Goal: Task Accomplishment & Management: Complete application form

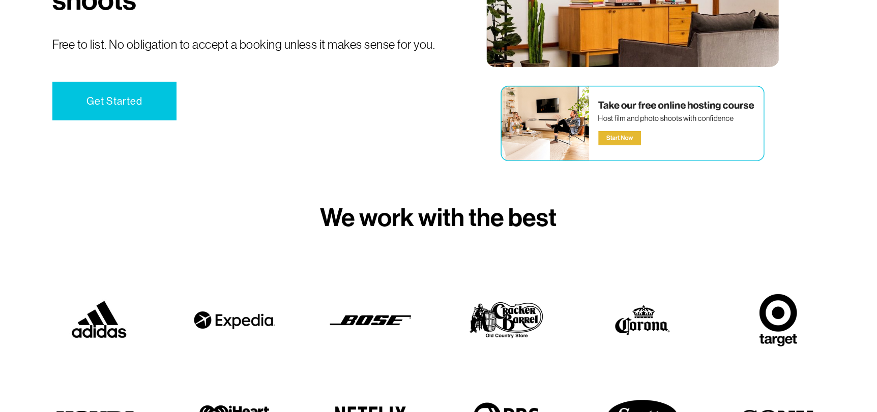
scroll to position [50, 0]
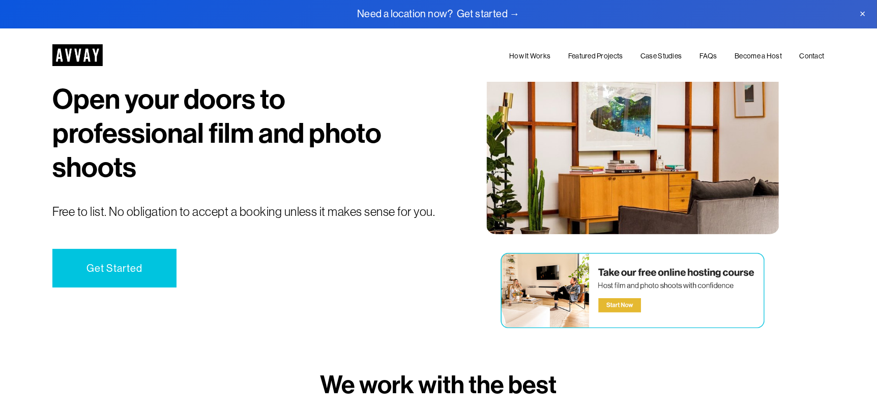
click at [108, 277] on link "Get Started" at bounding box center [114, 268] width 124 height 39
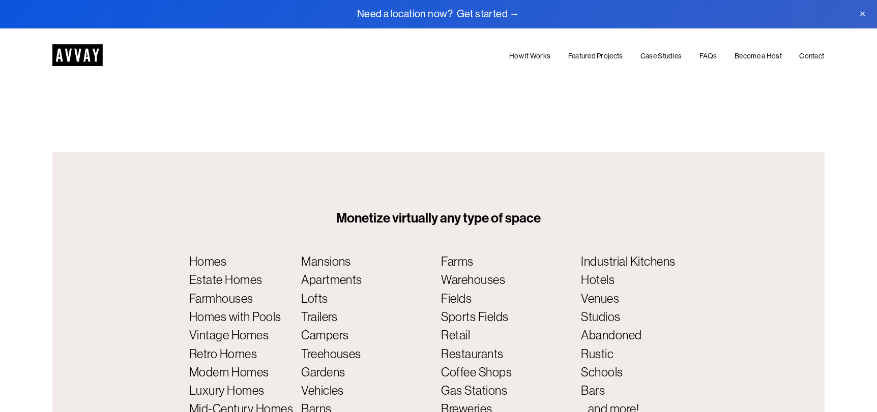
scroll to position [3778, 0]
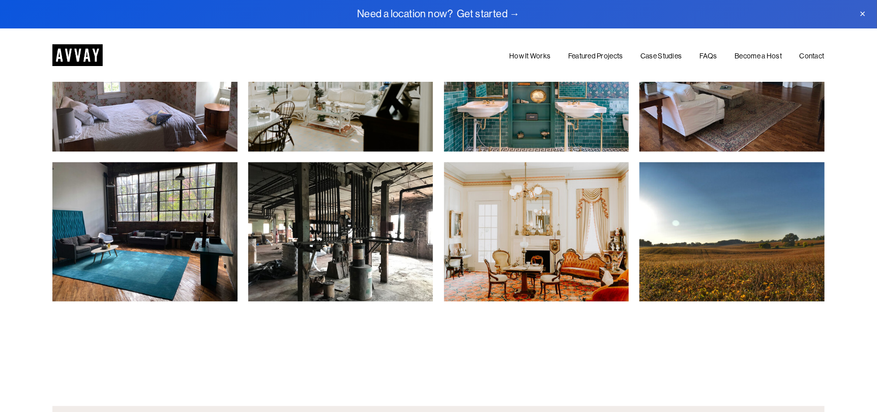
click at [543, 54] on link "How It Works" at bounding box center [529, 56] width 41 height 12
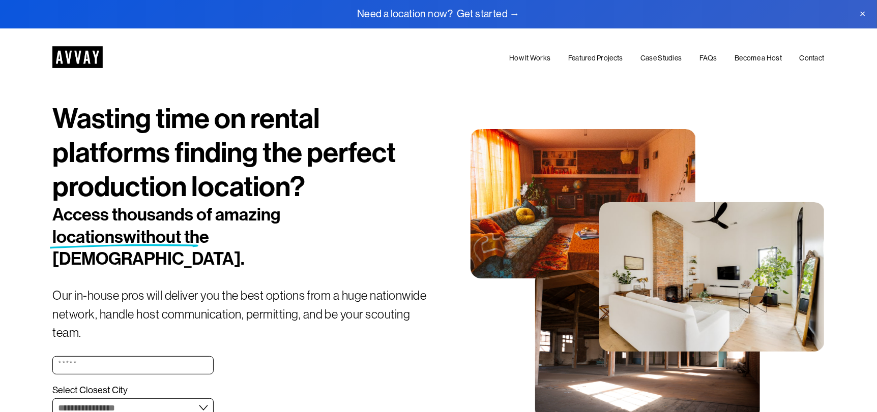
click at [751, 59] on link "Become a Host" at bounding box center [758, 58] width 47 height 12
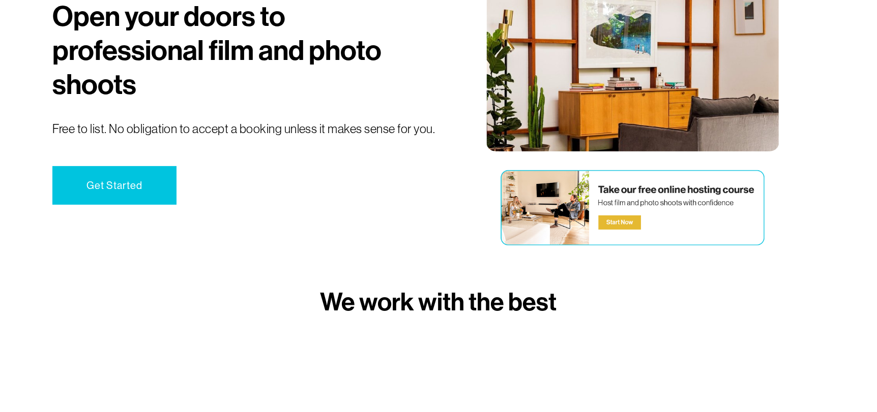
scroll to position [152, 0]
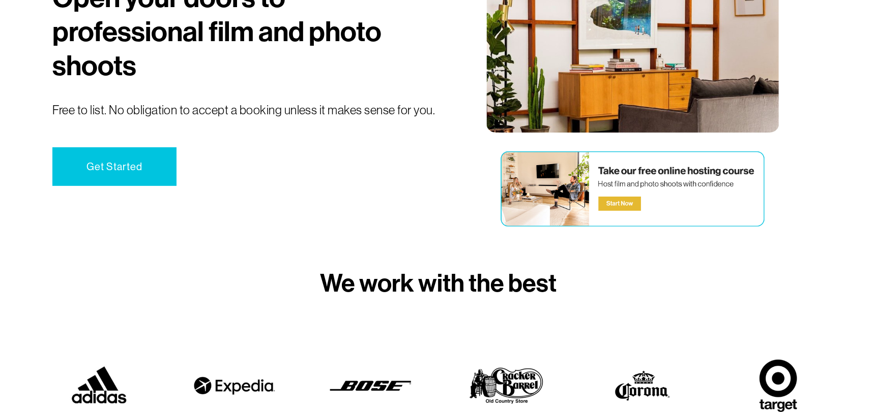
click at [132, 158] on link "Get Started" at bounding box center [114, 166] width 124 height 39
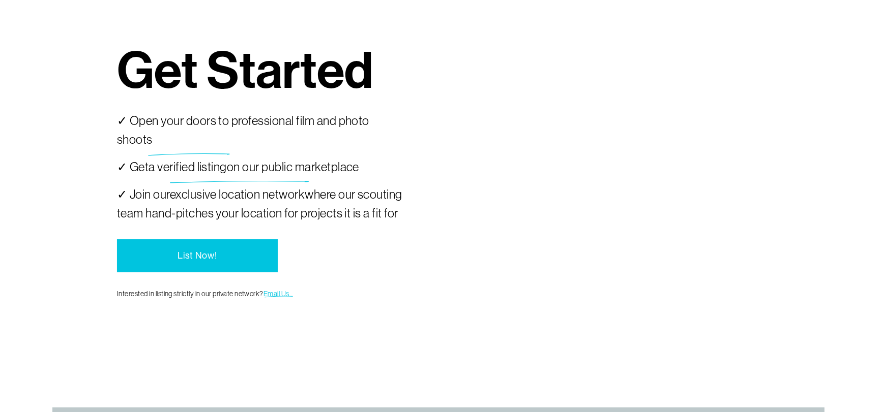
scroll to position [2202, 0]
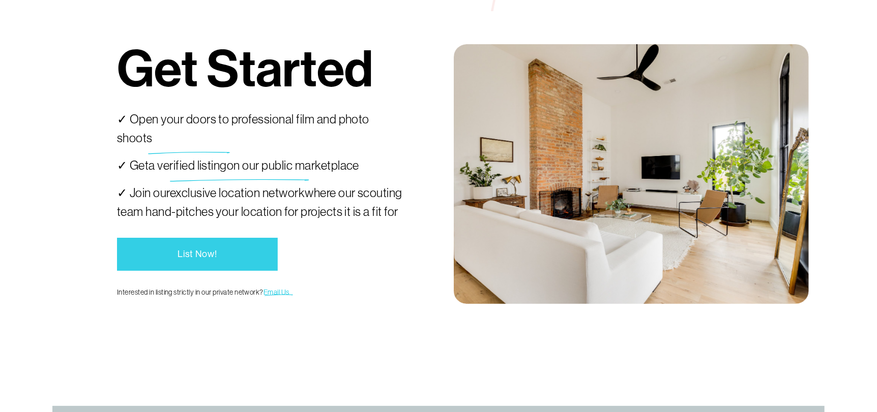
click at [183, 258] on link "List Now!" at bounding box center [197, 254] width 161 height 33
